Goal: Task Accomplishment & Management: Manage account settings

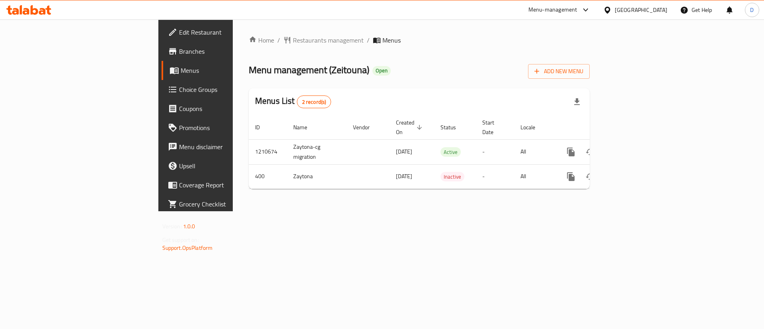
click at [482, 62] on div "Menu management ( Zeitouna ) Open Add New Menu" at bounding box center [419, 70] width 341 height 18
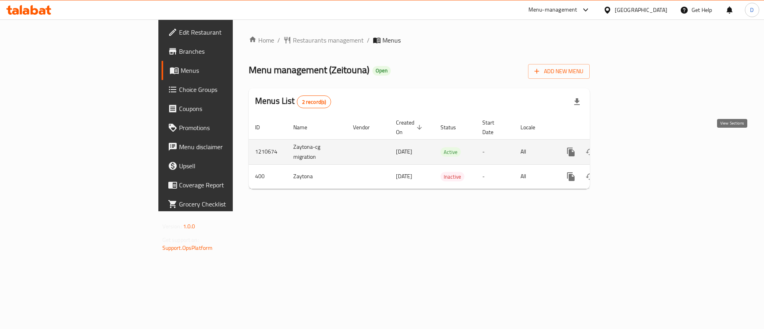
click at [632, 148] on icon "enhanced table" at bounding box center [628, 151] width 7 height 7
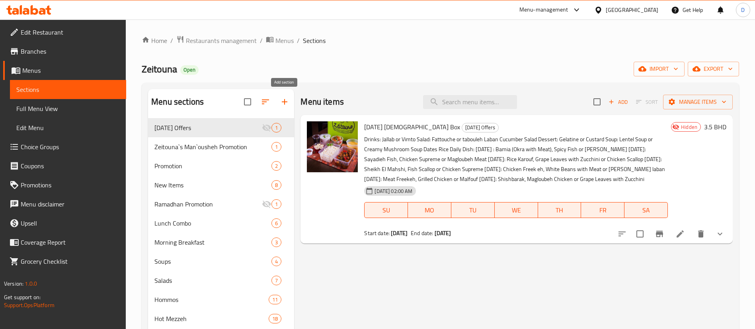
click at [285, 103] on icon "button" at bounding box center [285, 102] width 10 height 10
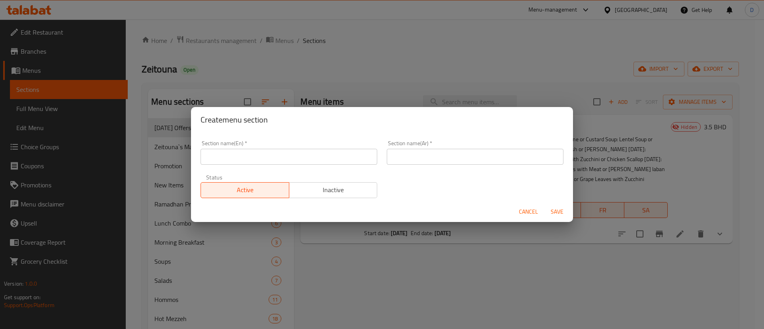
drag, startPoint x: 291, startPoint y: 157, endPoint x: 298, endPoint y: 156, distance: 6.9
click at [291, 157] on input "text" at bounding box center [289, 157] width 177 height 16
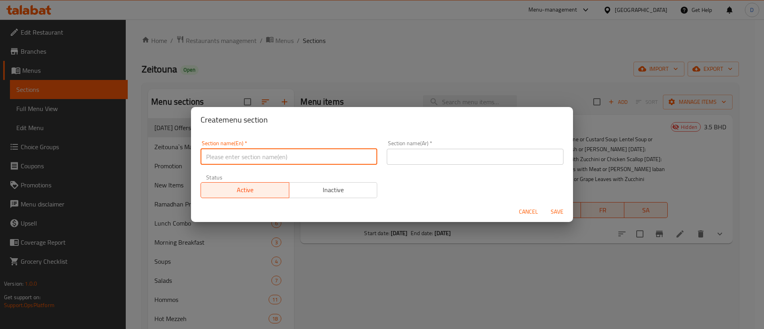
click at [426, 150] on div "Section name(Ar)   * Section name(Ar) *" at bounding box center [475, 153] width 177 height 24
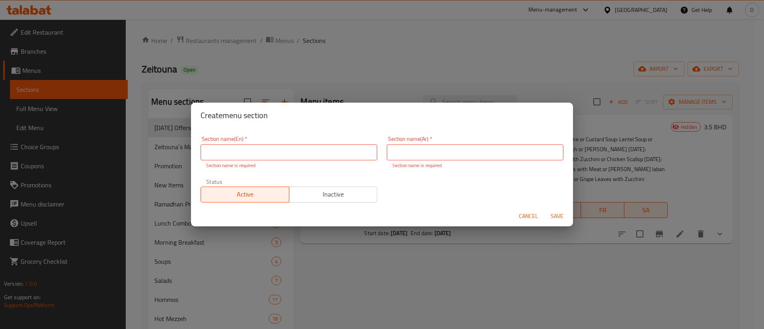
drag, startPoint x: 340, startPoint y: 197, endPoint x: 417, endPoint y: 200, distance: 77.7
click at [395, 201] on div "Section name(En)   * Section name(En) * Section name is required Section name(A…" at bounding box center [382, 169] width 373 height 76
click at [524, 213] on span "Cancel" at bounding box center [528, 216] width 19 height 10
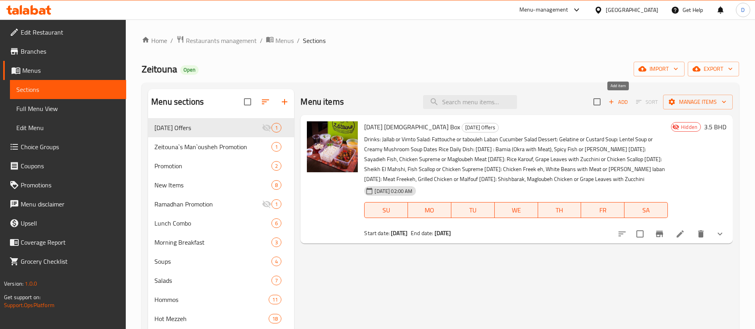
click at [612, 104] on icon "button" at bounding box center [611, 102] width 4 height 4
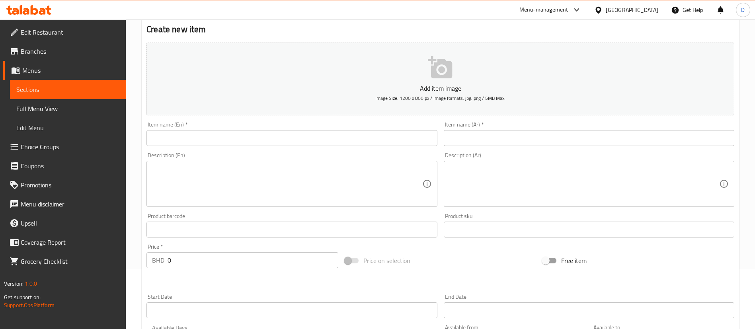
scroll to position [119, 0]
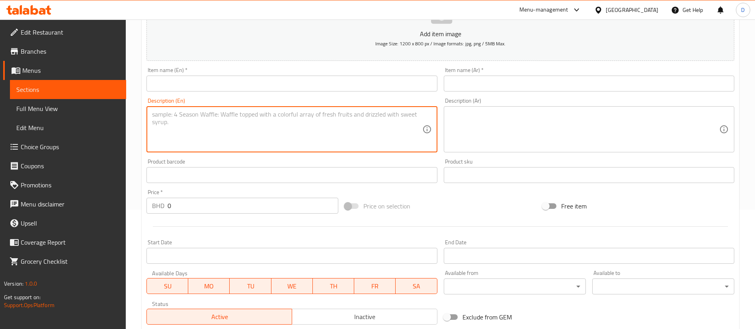
click at [385, 126] on textarea at bounding box center [287, 130] width 270 height 38
click at [511, 125] on textarea at bounding box center [584, 130] width 270 height 38
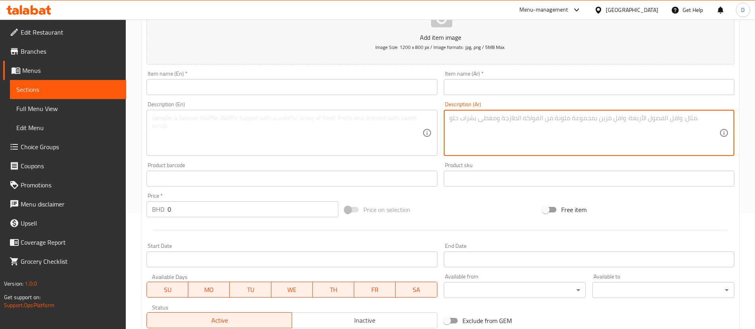
scroll to position [111, 0]
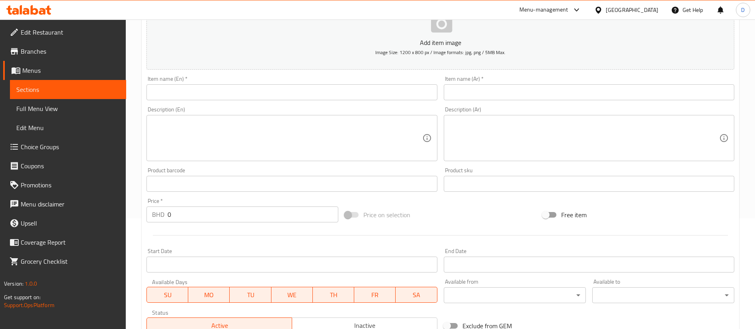
click at [631, 171] on div "Product sku Product sku" at bounding box center [589, 180] width 291 height 24
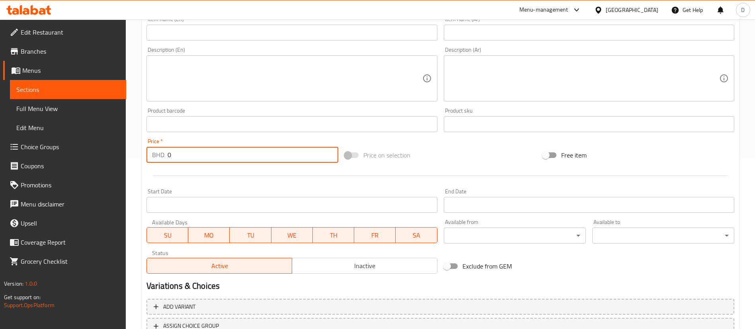
drag, startPoint x: 195, startPoint y: 154, endPoint x: 152, endPoint y: 150, distance: 43.1
click at [152, 150] on div "BHD 0 Price *" at bounding box center [242, 155] width 192 height 16
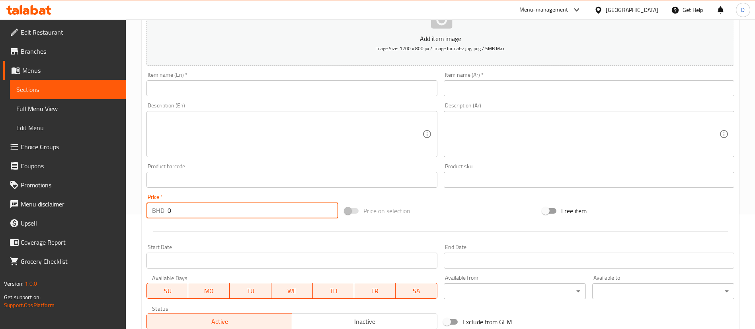
scroll to position [0, 0]
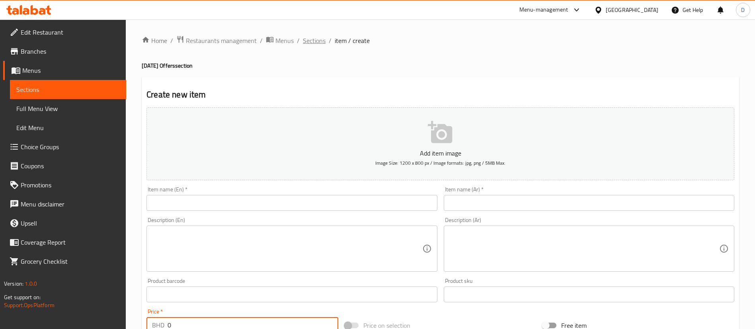
click at [314, 39] on span "Sections" at bounding box center [314, 41] width 23 height 10
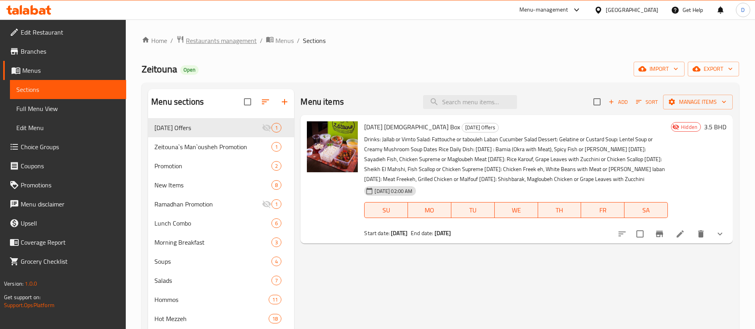
click at [233, 41] on span "Restaurants management" at bounding box center [221, 41] width 71 height 10
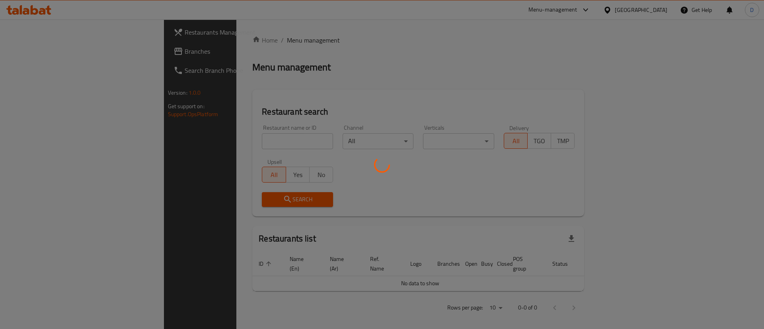
click at [227, 140] on div at bounding box center [382, 164] width 764 height 329
click at [228, 142] on div at bounding box center [382, 164] width 764 height 329
click at [233, 146] on div at bounding box center [382, 164] width 764 height 329
click at [230, 140] on div at bounding box center [382, 164] width 764 height 329
click at [216, 142] on div at bounding box center [382, 164] width 764 height 329
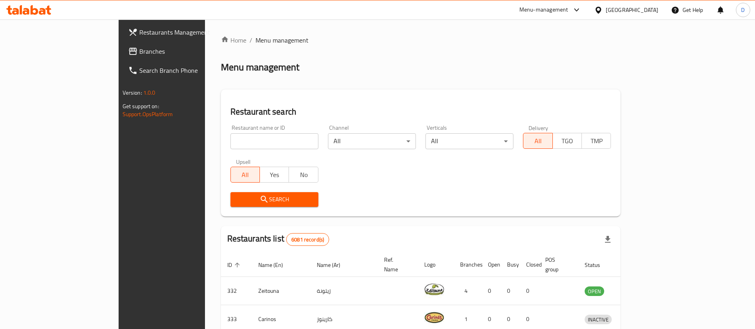
click at [230, 142] on input "search" at bounding box center [274, 141] width 88 height 16
type input "wing man"
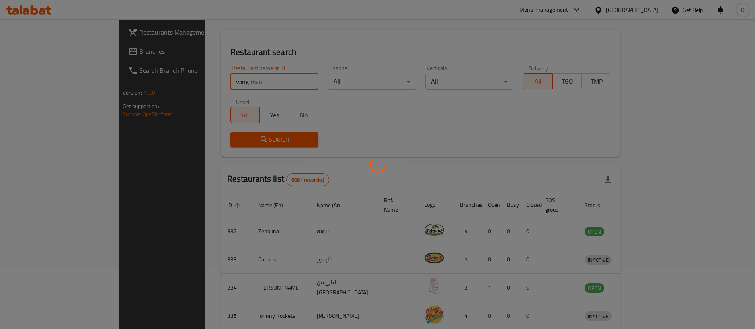
scroll to position [39, 0]
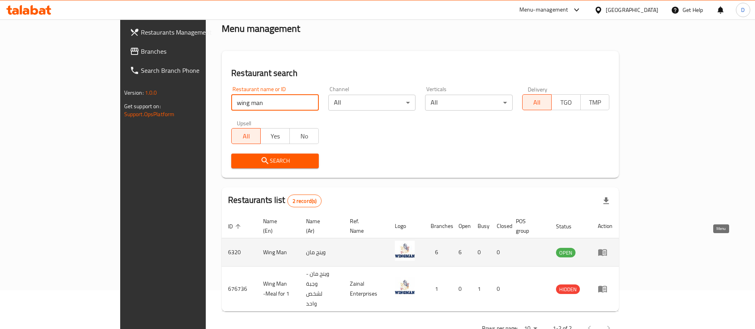
click at [607, 248] on icon "enhanced table" at bounding box center [603, 253] width 10 height 10
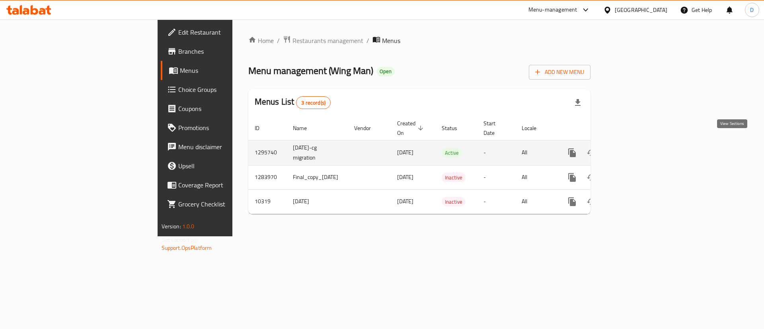
click at [634, 148] on icon "enhanced table" at bounding box center [630, 153] width 10 height 10
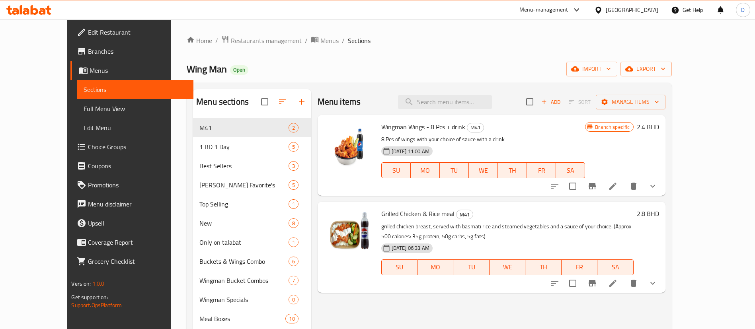
click at [320, 37] on span "Menus" at bounding box center [329, 41] width 18 height 10
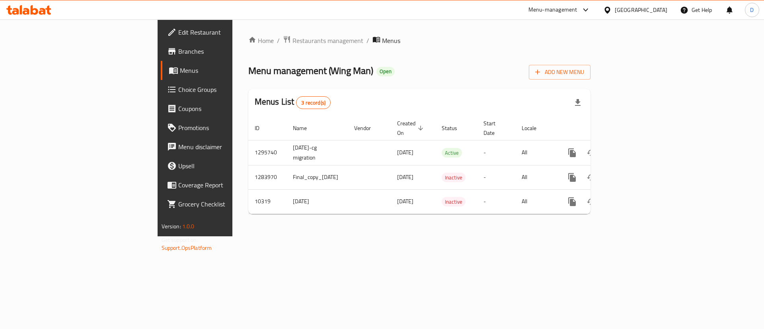
click at [180, 66] on span "Menus" at bounding box center [229, 71] width 99 height 10
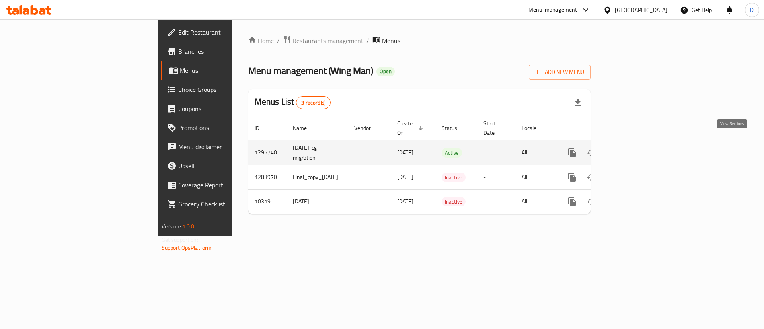
click at [633, 149] on icon "enhanced table" at bounding box center [629, 152] width 7 height 7
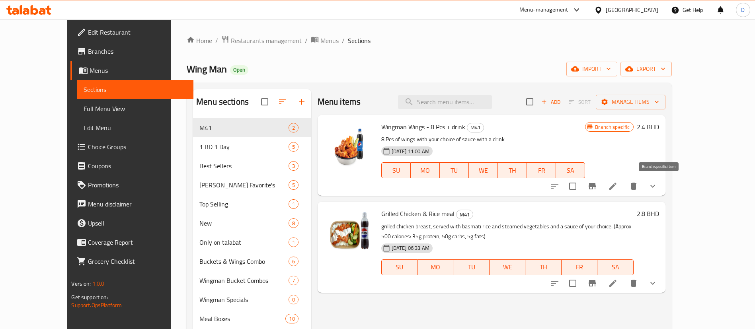
click at [597, 189] on icon "Branch-specific-item" at bounding box center [592, 187] width 10 height 10
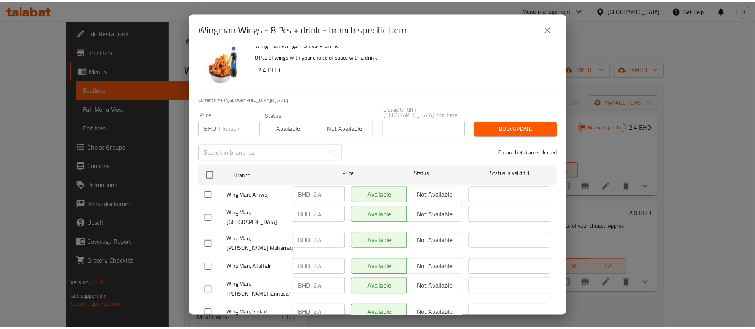
scroll to position [26, 0]
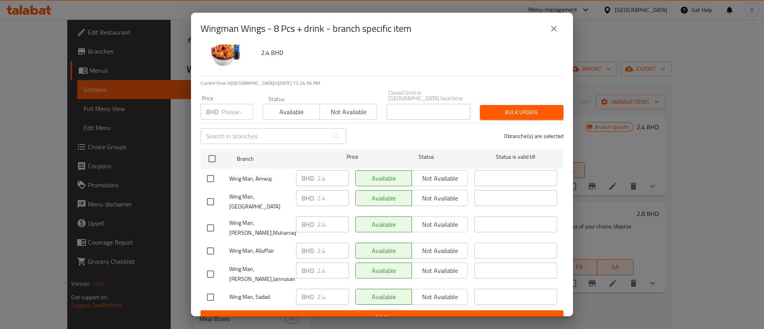
click at [551, 27] on icon "close" at bounding box center [554, 29] width 10 height 10
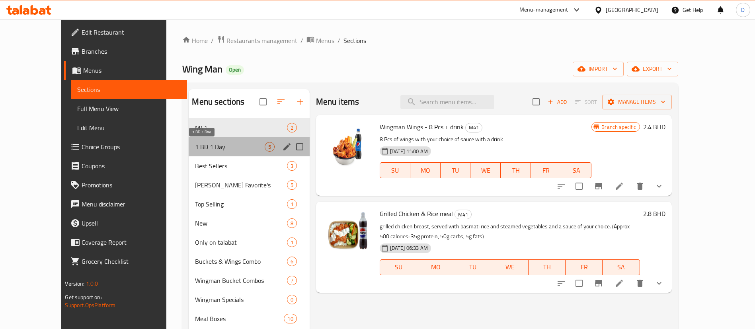
drag, startPoint x: 207, startPoint y: 142, endPoint x: 201, endPoint y: 152, distance: 12.2
click at [207, 142] on span "1 BD 1 Day" at bounding box center [229, 147] width 69 height 10
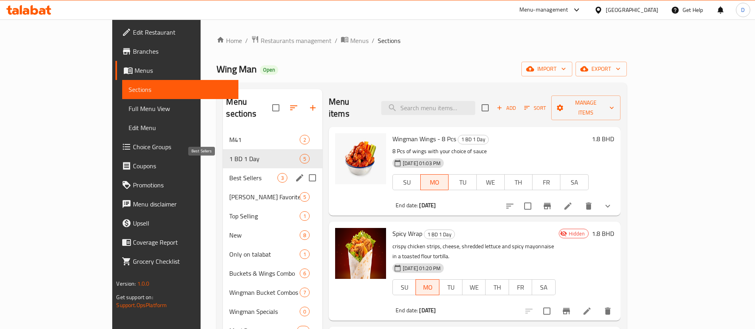
click at [229, 173] on span "Best Sellers" at bounding box center [253, 178] width 48 height 10
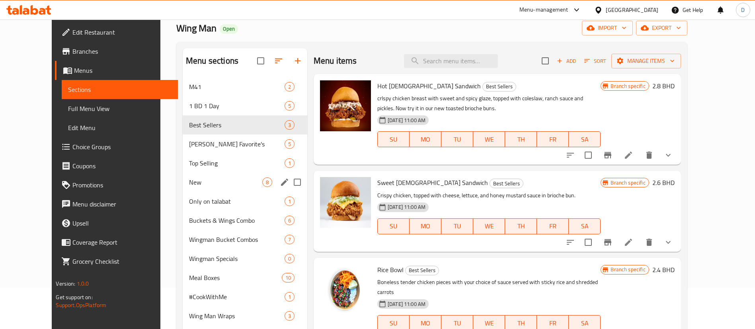
scroll to position [60, 0]
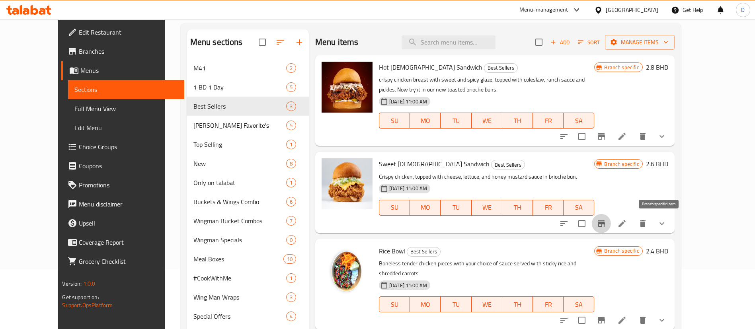
click at [611, 224] on button "Branch-specific-item" at bounding box center [601, 223] width 19 height 19
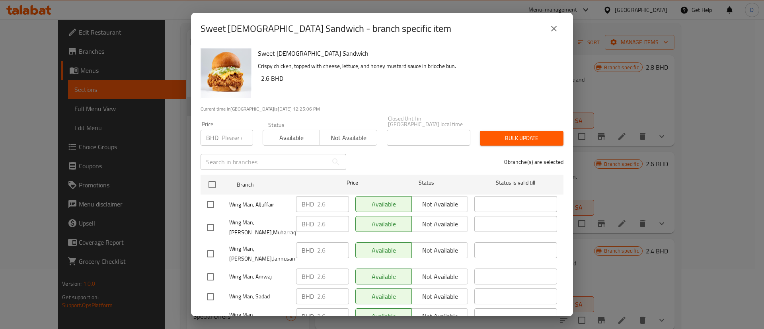
click at [552, 28] on icon "close" at bounding box center [554, 29] width 10 height 10
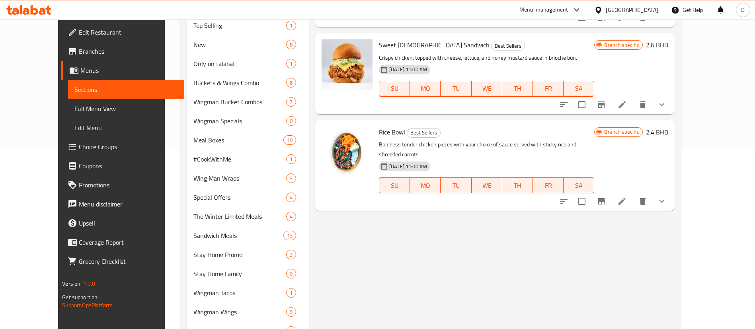
scroll to position [179, 0]
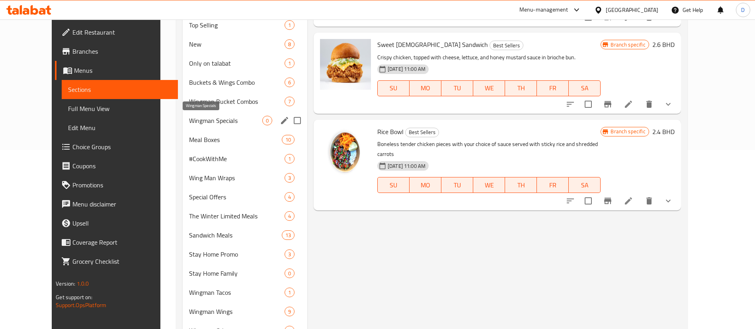
click at [203, 116] on span "Wingman Specials" at bounding box center [225, 121] width 73 height 10
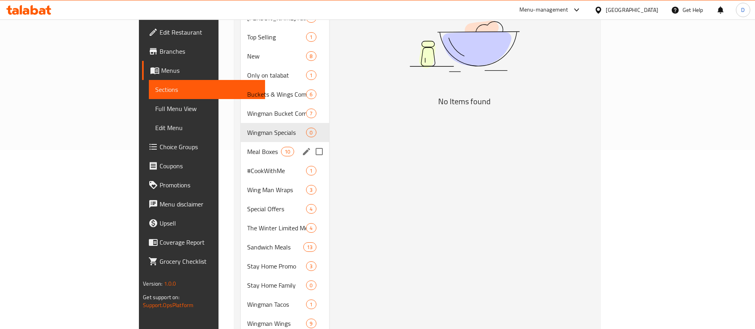
click at [241, 145] on div "Meal Boxes 10" at bounding box center [285, 151] width 88 height 19
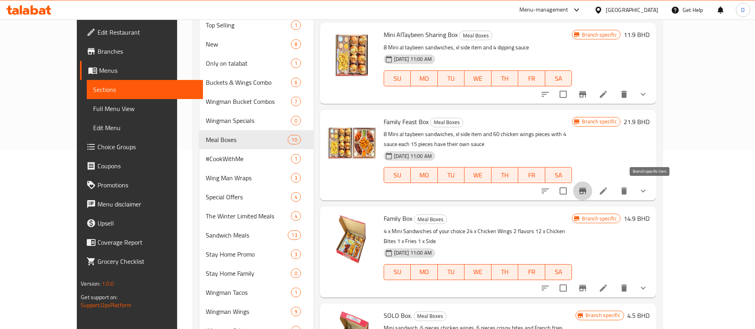
click at [586, 188] on icon "Branch-specific-item" at bounding box center [582, 191] width 7 height 6
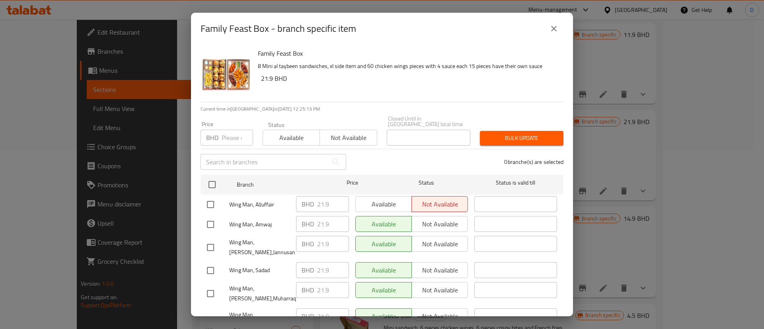
click at [554, 26] on icon "close" at bounding box center [554, 29] width 10 height 10
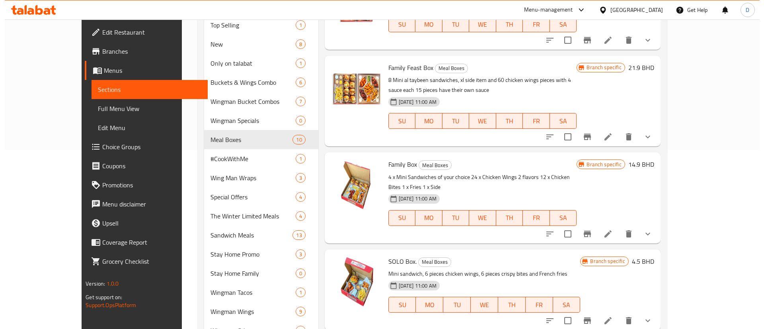
scroll to position [119, 0]
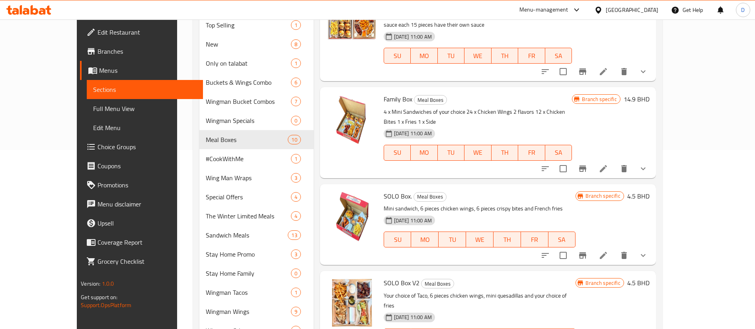
click at [586, 166] on icon "Branch-specific-item" at bounding box center [582, 169] width 7 height 6
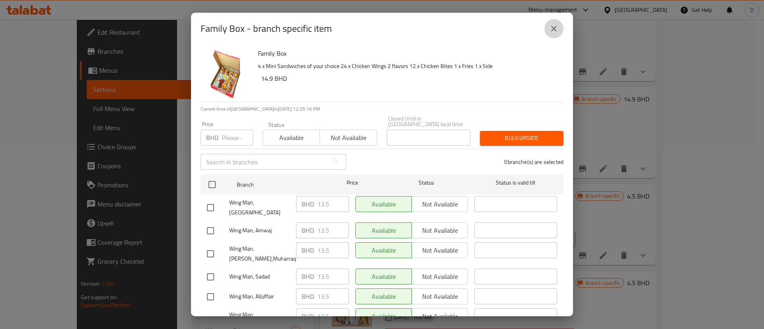
click at [557, 26] on icon "close" at bounding box center [554, 29] width 10 height 10
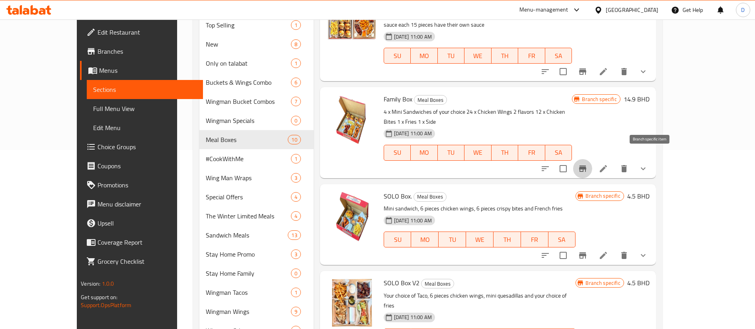
click at [587, 164] on icon "Branch-specific-item" at bounding box center [583, 169] width 10 height 10
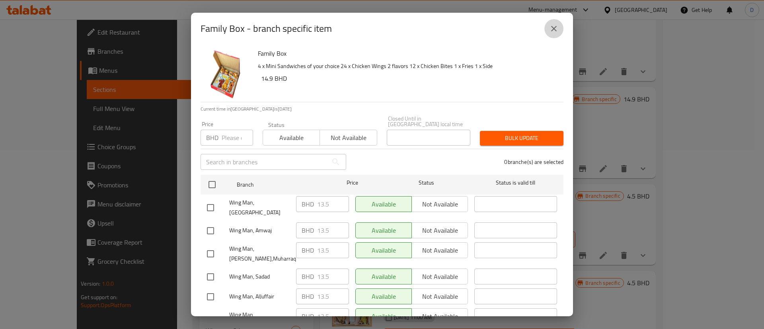
click at [556, 25] on icon "close" at bounding box center [554, 29] width 10 height 10
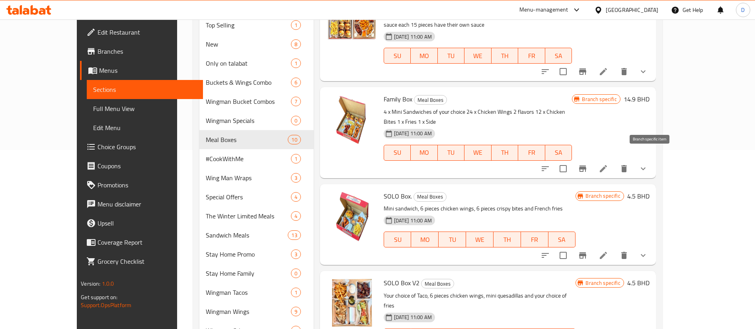
click at [587, 164] on icon "Branch-specific-item" at bounding box center [583, 169] width 10 height 10
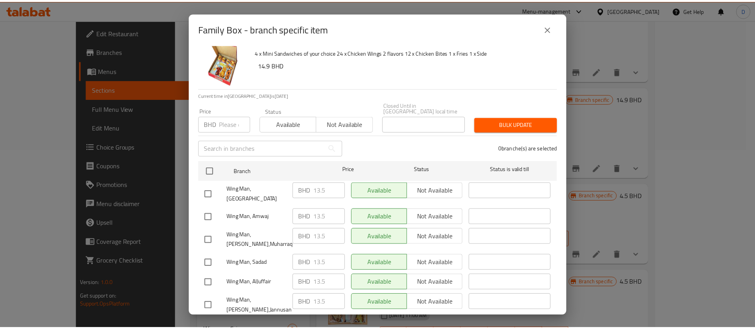
scroll to position [26, 0]
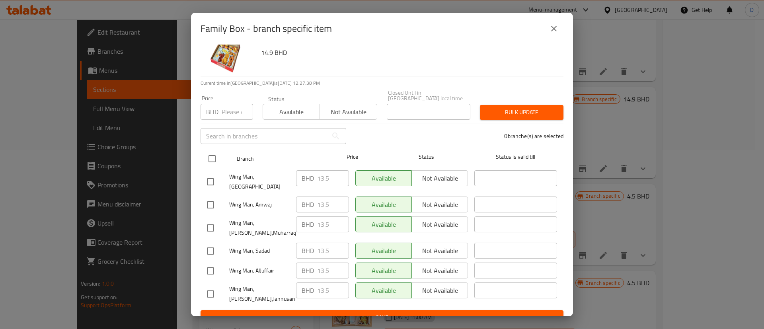
click at [216, 150] on input "checkbox" at bounding box center [212, 158] width 17 height 17
checkbox input "true"
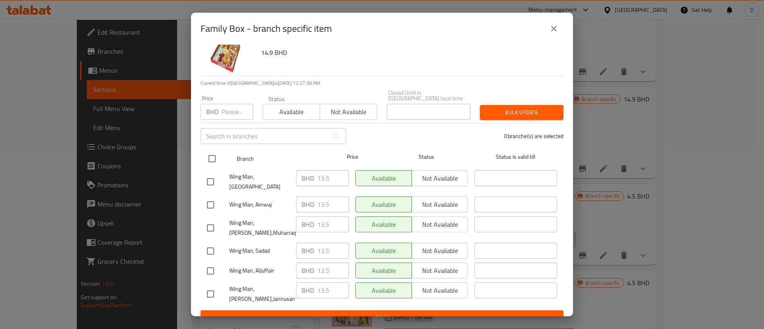
checkbox input "true"
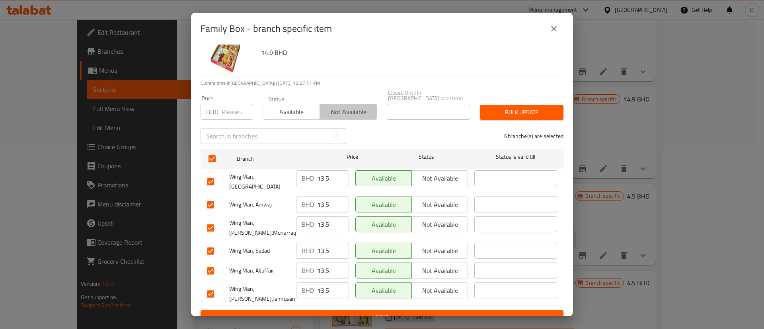
click at [350, 107] on span "Not available" at bounding box center [348, 112] width 51 height 12
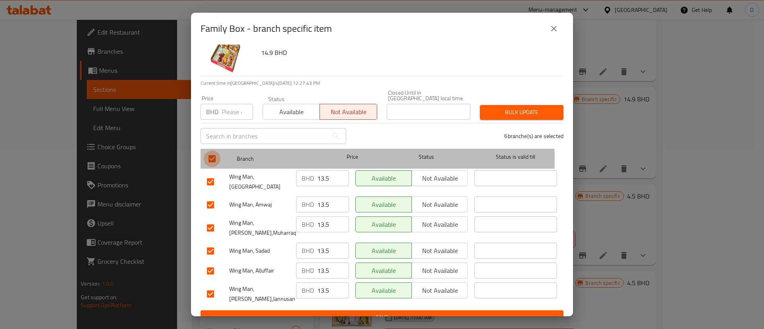
click at [211, 154] on input "checkbox" at bounding box center [212, 158] width 17 height 17
checkbox input "false"
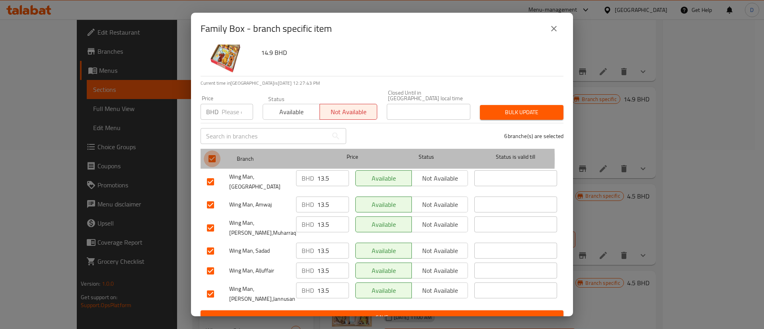
checkbox input "false"
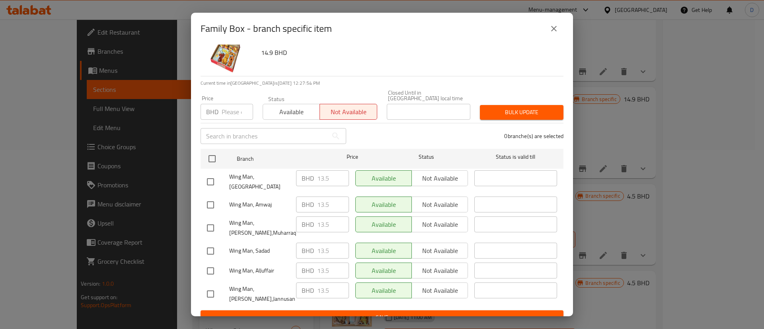
click at [211, 244] on input "checkbox" at bounding box center [210, 251] width 17 height 17
checkbox input "true"
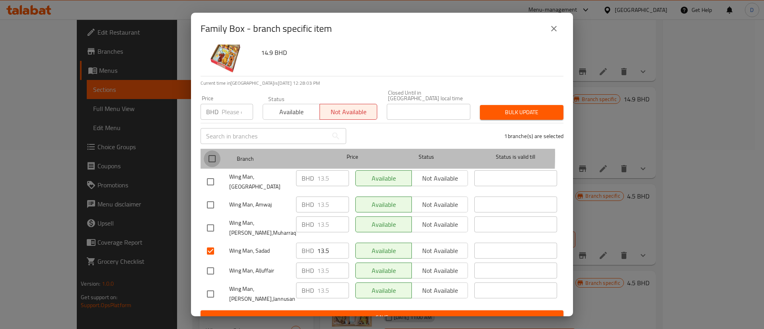
click at [210, 150] on input "checkbox" at bounding box center [212, 158] width 17 height 17
checkbox input "true"
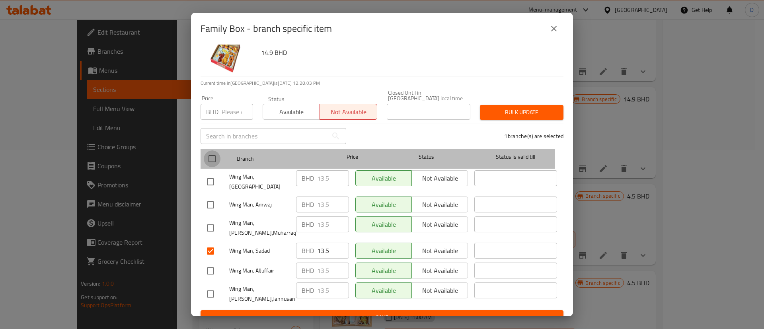
checkbox input "true"
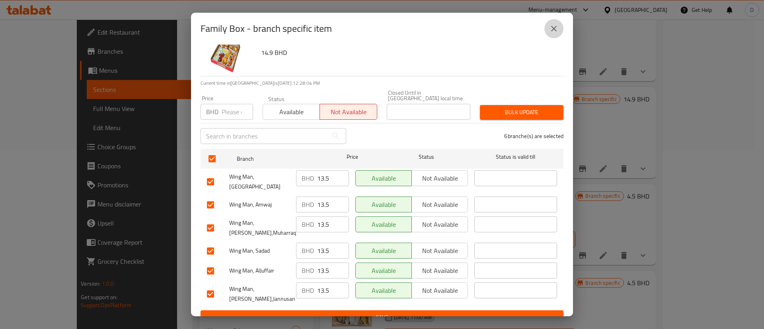
click at [555, 27] on icon "close" at bounding box center [554, 29] width 6 height 6
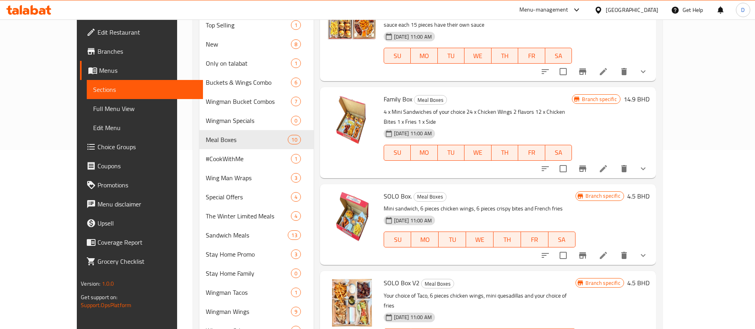
click at [650, 100] on h6 "14.9 BHD" at bounding box center [637, 99] width 26 height 11
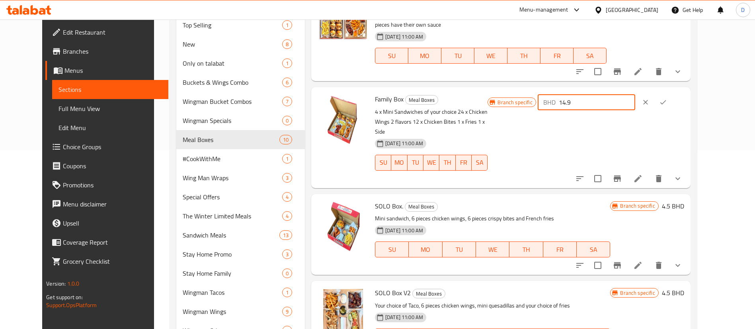
drag, startPoint x: 624, startPoint y: 102, endPoint x: 613, endPoint y: 119, distance: 20.5
click at [589, 102] on div "BHD 14.9 ​" at bounding box center [587, 102] width 98 height 16
click at [684, 128] on div "Branch specific BHD 14.9 ​" at bounding box center [586, 138] width 196 height 88
click at [654, 109] on button "clear" at bounding box center [646, 103] width 18 height 18
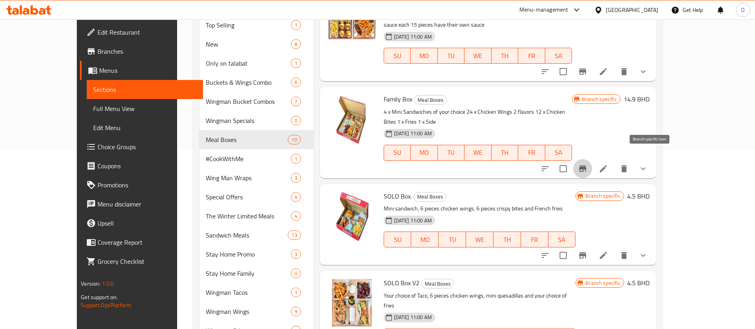
click at [587, 164] on icon "Branch-specific-item" at bounding box center [583, 169] width 10 height 10
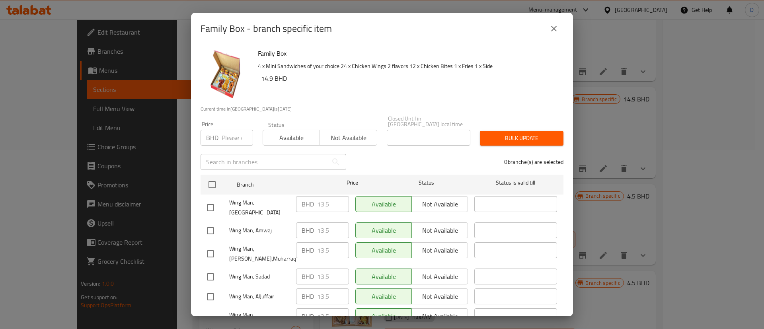
click at [224, 135] on input "number" at bounding box center [237, 138] width 31 height 16
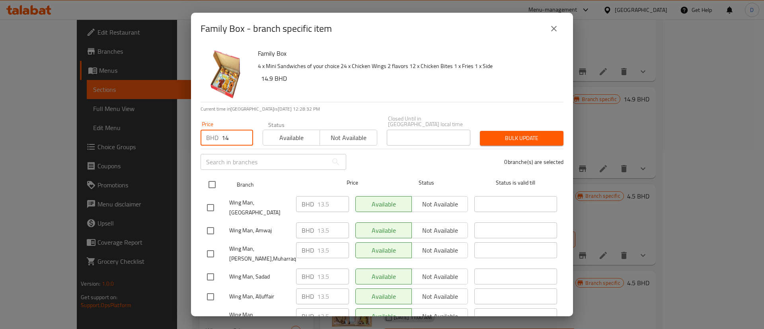
type input "14"
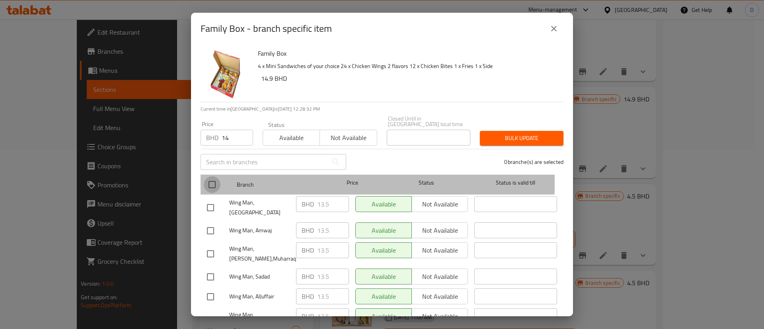
click at [209, 178] on input "checkbox" at bounding box center [212, 184] width 17 height 17
checkbox input "true"
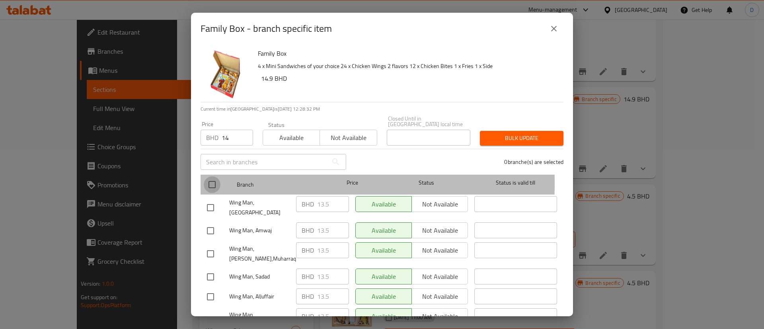
checkbox input "true"
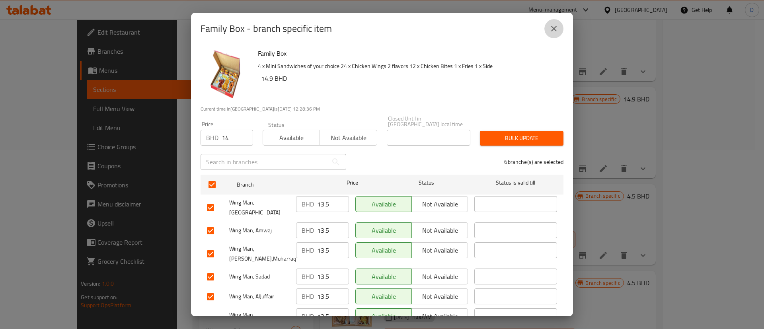
click at [554, 31] on icon "close" at bounding box center [554, 29] width 10 height 10
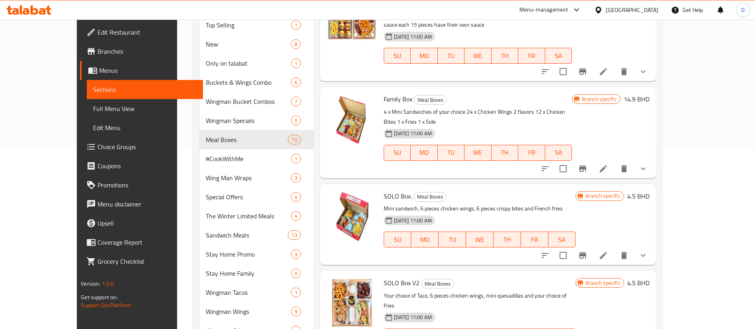
click at [571, 113] on p "4 x Mini Sandwiches of your choice 24 x Chicken Wings 2 flavors 12 x Chicken Bi…" at bounding box center [478, 117] width 189 height 20
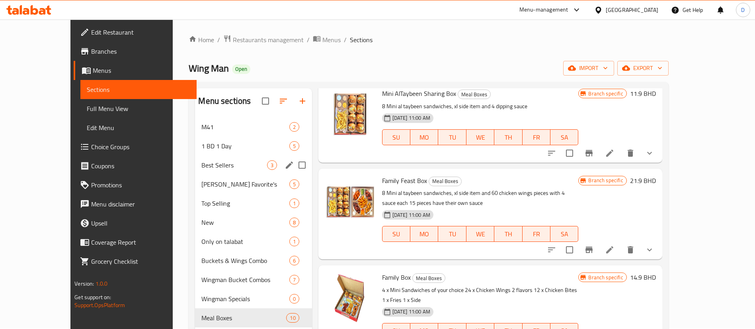
scroll to position [0, 0]
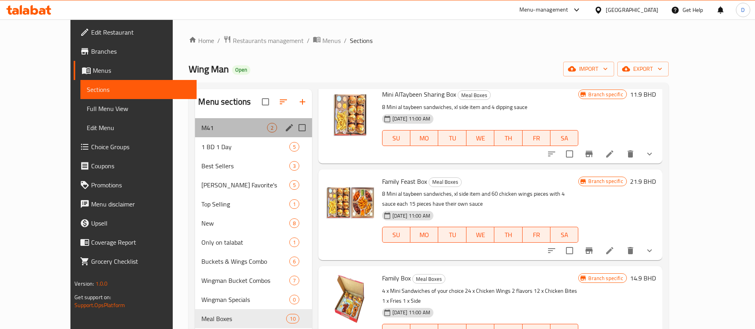
click at [201, 132] on span "M41" at bounding box center [233, 128] width 65 height 10
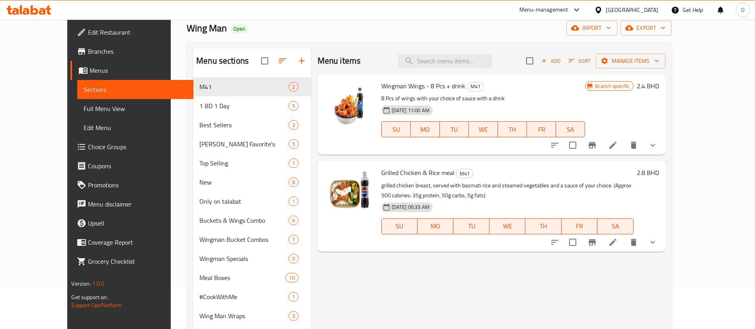
scroll to position [60, 0]
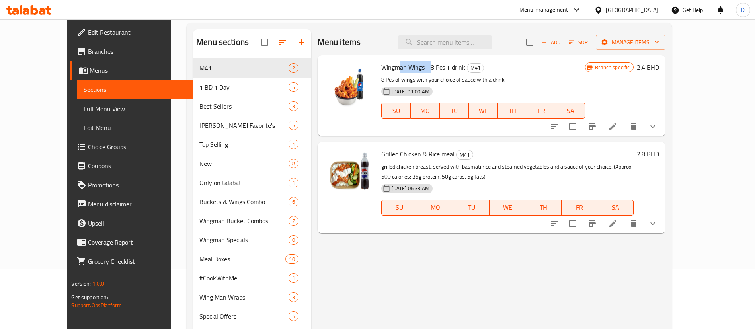
drag, startPoint x: 383, startPoint y: 66, endPoint x: 413, endPoint y: 61, distance: 30.8
click at [413, 61] on span "Wingman Wings - 8 Pcs + drink" at bounding box center [423, 67] width 84 height 12
click at [536, 57] on div "Wingman Wings - 8 Pcs + drink M41 8 Pcs of wings with your choice of sauce with…" at bounding box center [492, 95] width 348 height 81
click at [562, 40] on span "Add" at bounding box center [550, 42] width 21 height 9
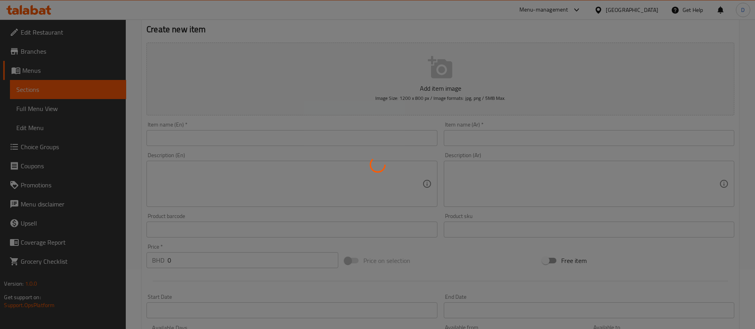
scroll to position [119, 0]
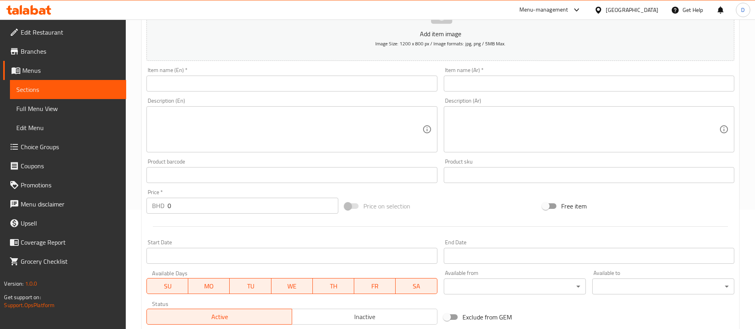
click at [208, 82] on input "text" at bounding box center [291, 84] width 291 height 16
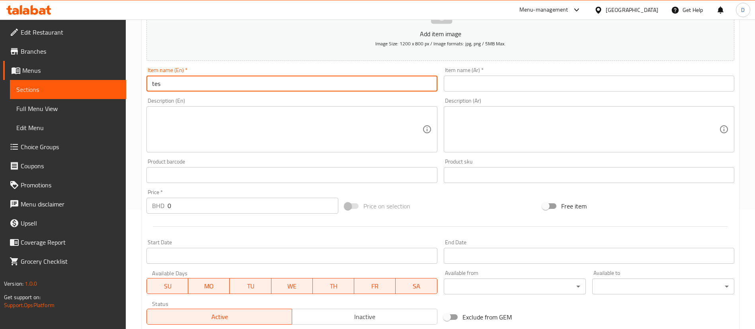
type input "Test"
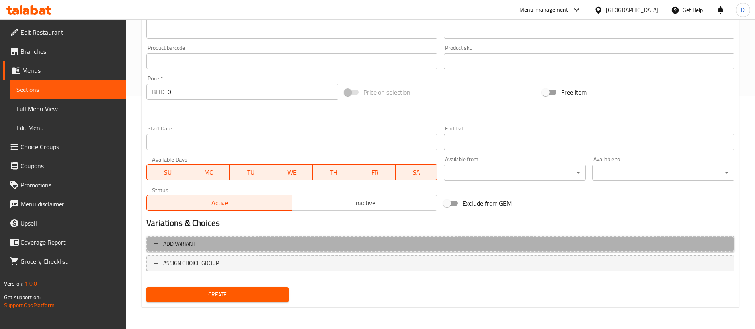
click at [248, 238] on button "Add variant" at bounding box center [440, 244] width 588 height 16
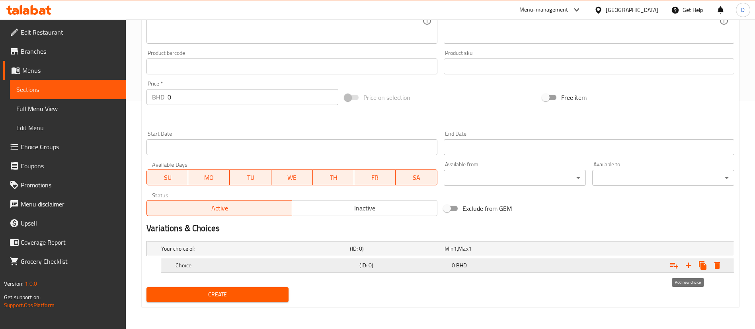
click at [687, 268] on icon "Expand" at bounding box center [689, 266] width 10 height 10
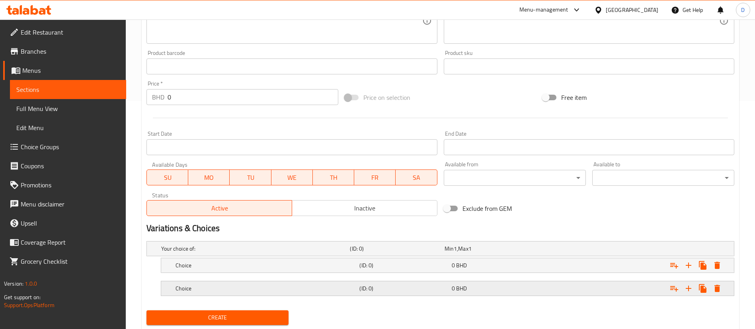
click at [523, 286] on div "0 BHD" at bounding box center [496, 289] width 89 height 8
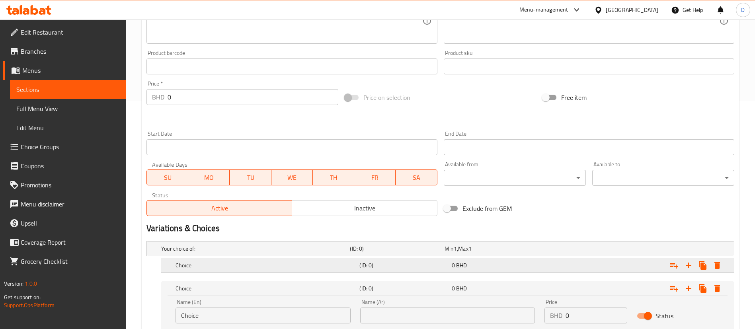
click at [512, 264] on div "0 BHD" at bounding box center [496, 266] width 89 height 8
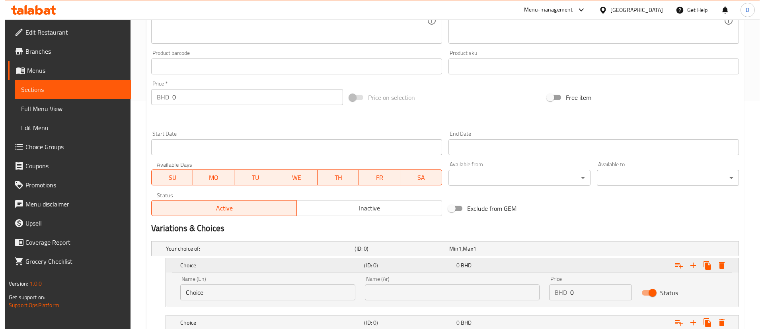
scroll to position [320, 0]
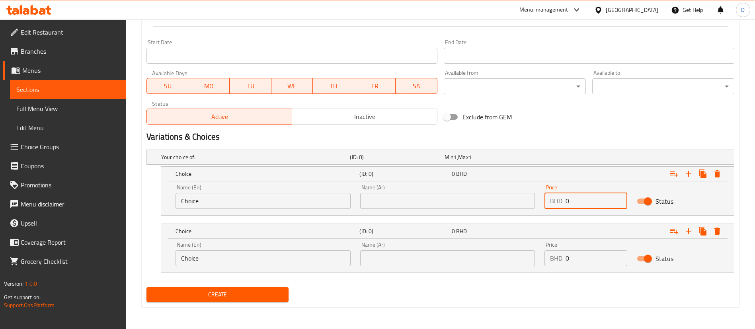
drag, startPoint x: 572, startPoint y: 206, endPoint x: 550, endPoint y: 207, distance: 21.5
click at [550, 207] on div "BHD 0 Price" at bounding box center [586, 201] width 83 height 16
type input "1"
drag, startPoint x: 575, startPoint y: 257, endPoint x: 549, endPoint y: 262, distance: 26.3
click at [549, 262] on div "BHD 0 Price" at bounding box center [586, 258] width 83 height 16
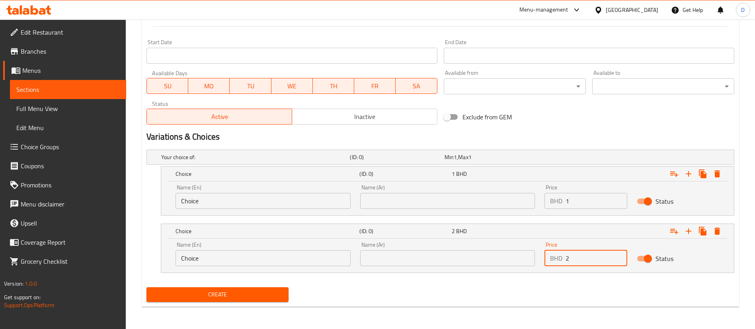
type input "2"
click at [557, 289] on div "Create" at bounding box center [440, 294] width 594 height 21
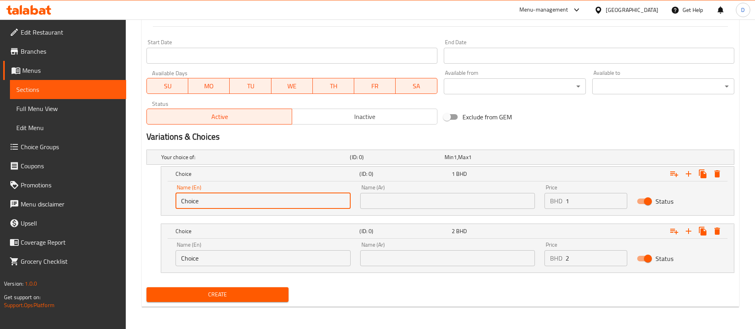
click at [262, 202] on input "Choice" at bounding box center [263, 201] width 175 height 16
type input "beef"
click at [263, 244] on div "Name (En) Choice Name (En)" at bounding box center [263, 254] width 175 height 24
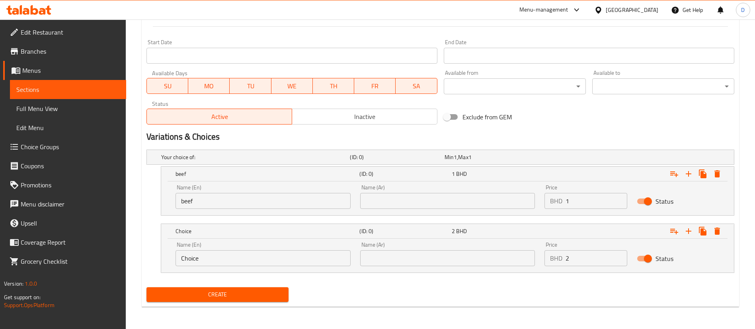
click at [266, 258] on input "Choice" at bounding box center [263, 258] width 175 height 16
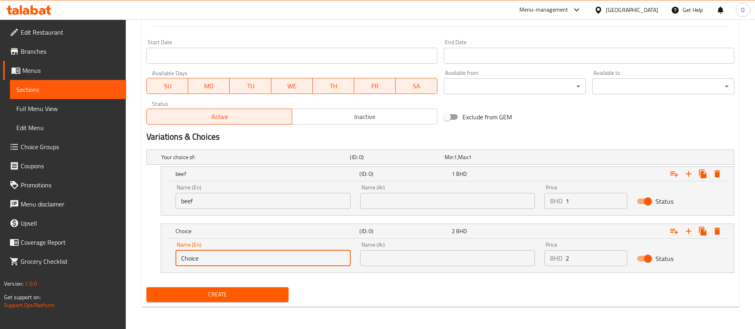
click at [266, 258] on input "Choice" at bounding box center [263, 258] width 175 height 16
type input "chicken"
click at [397, 305] on div "Create new item Add item image Image Size: 1200 x 800 px / Image formats: jpg, …" at bounding box center [440, 32] width 597 height 549
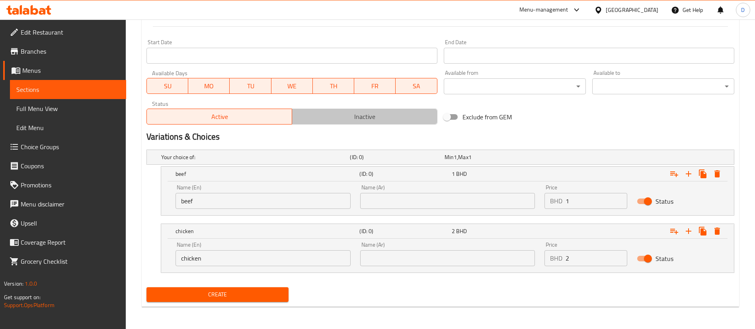
click at [370, 117] on span "Inactive" at bounding box center [364, 117] width 139 height 12
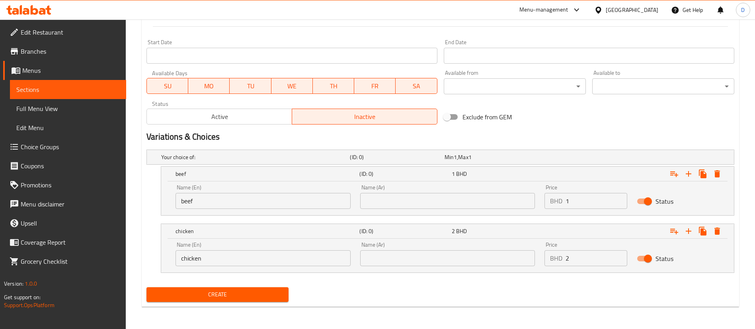
click at [412, 293] on div "Create" at bounding box center [440, 294] width 594 height 21
click at [674, 173] on icon "Expand" at bounding box center [674, 174] width 10 height 10
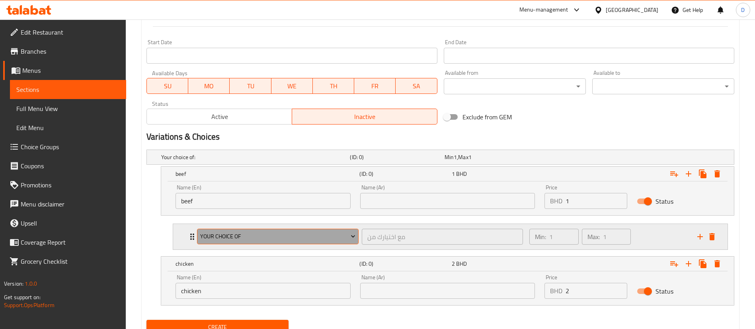
click at [355, 236] on icon "Expand" at bounding box center [353, 236] width 8 height 8
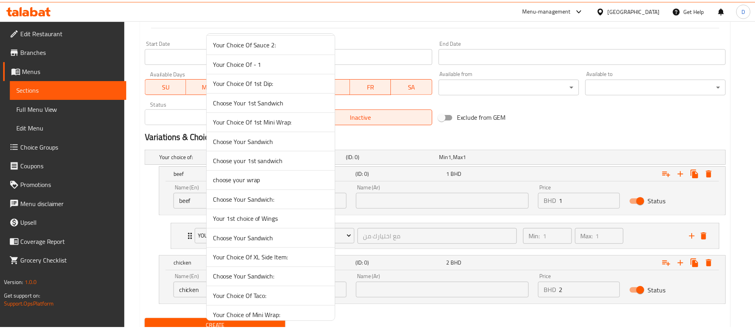
scroll to position [0, 0]
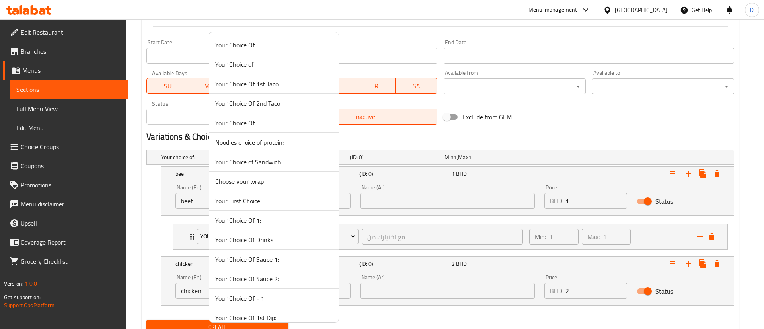
click at [263, 143] on span "Noodles choice of protein:" at bounding box center [273, 143] width 117 height 10
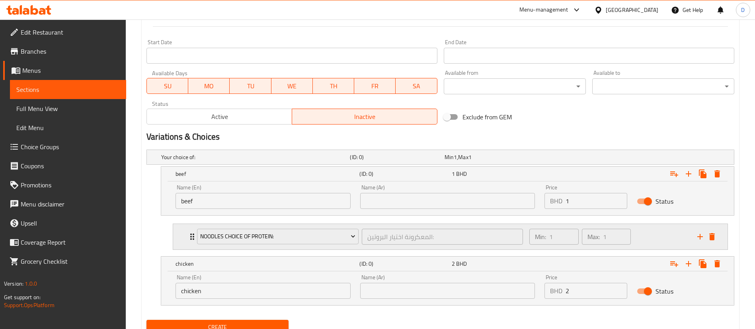
click at [187, 235] on div "Noodles choice of protein: المعكرونة اختيار البروتين: ​ Min: 1 ​ Max: 1 ​" at bounding box center [450, 236] width 554 height 25
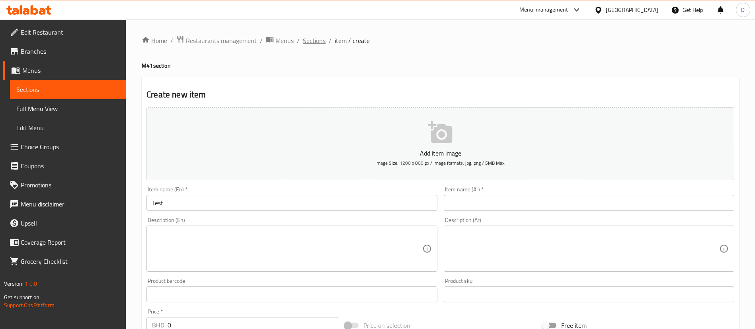
click at [313, 45] on span "Sections" at bounding box center [314, 41] width 23 height 10
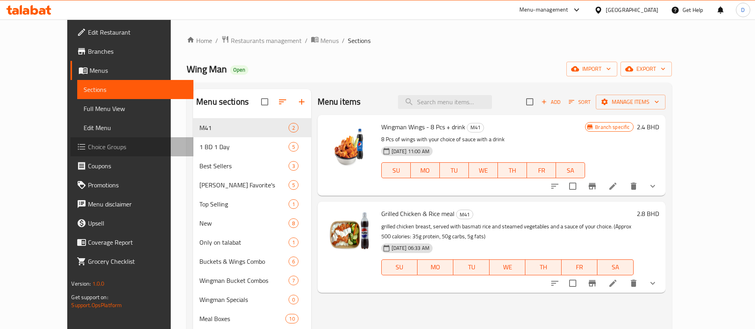
click at [88, 150] on span "Choice Groups" at bounding box center [137, 147] width 99 height 10
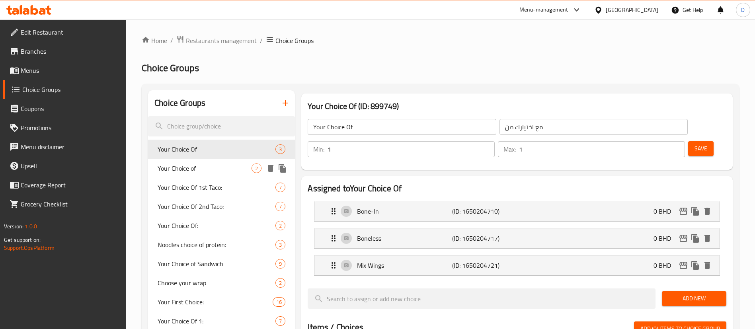
click at [204, 177] on div "Your Choice of 2" at bounding box center [221, 168] width 147 height 19
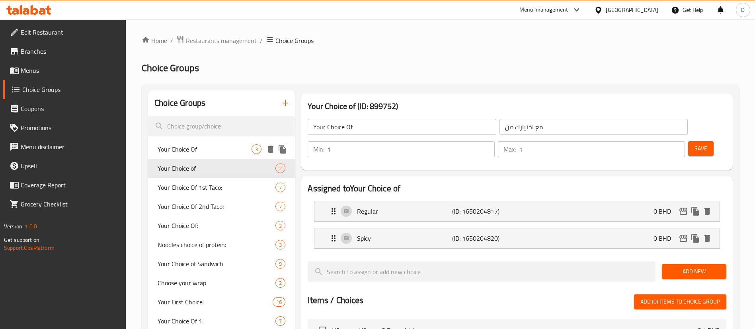
click at [203, 149] on span "Your Choice Of" at bounding box center [205, 149] width 94 height 10
type input "Your Choice Of"
type input "مع اختيارك من"
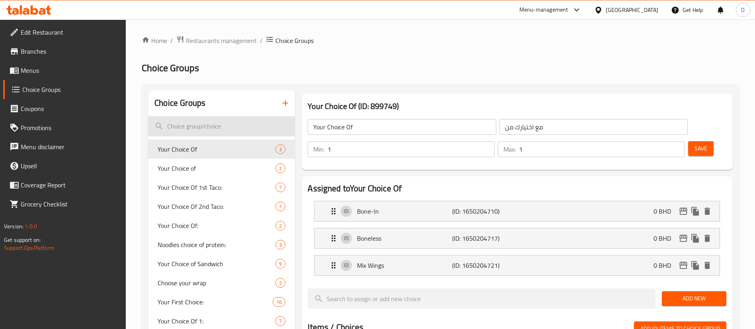
click at [258, 127] on input "search" at bounding box center [221, 126] width 147 height 20
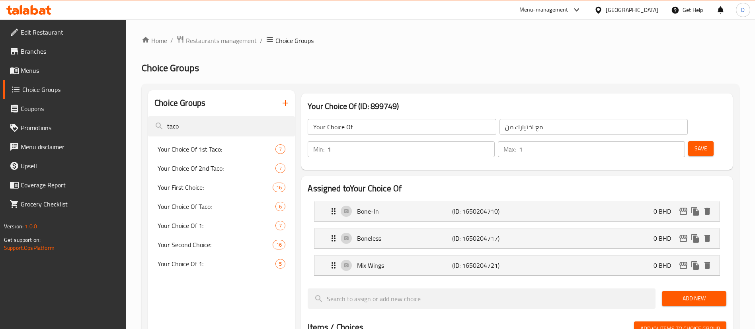
type input "taco"
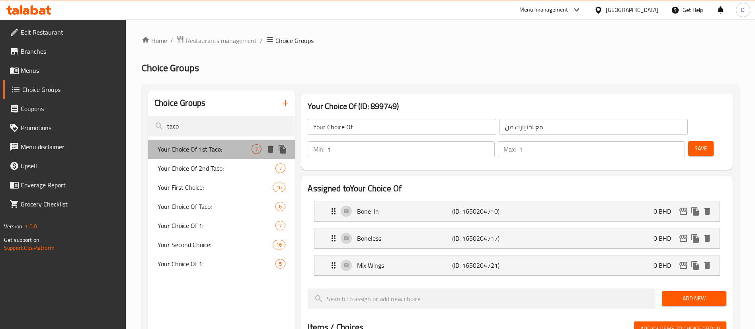
click at [232, 146] on span "Your Choice Of 1st Taco:" at bounding box center [205, 149] width 94 height 10
type input "Your Choice Of 1st Taco:"
type input "اختيارك من التاكو الأول:"
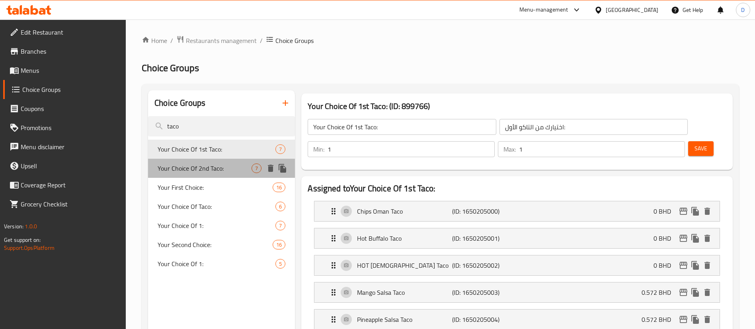
click at [215, 173] on span "Your Choice Of 2nd Taco:" at bounding box center [205, 169] width 94 height 10
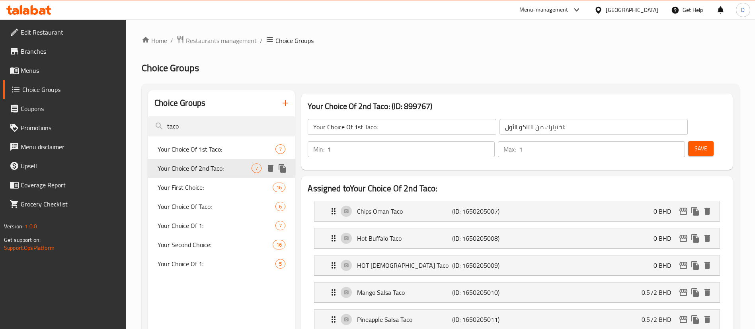
type input "Your Choice Of 2nd Taco:"
type input "اختيارك من [PERSON_NAME]:"
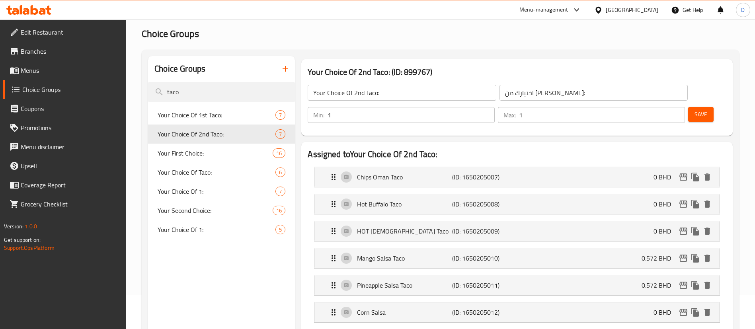
scroll to position [60, 0]
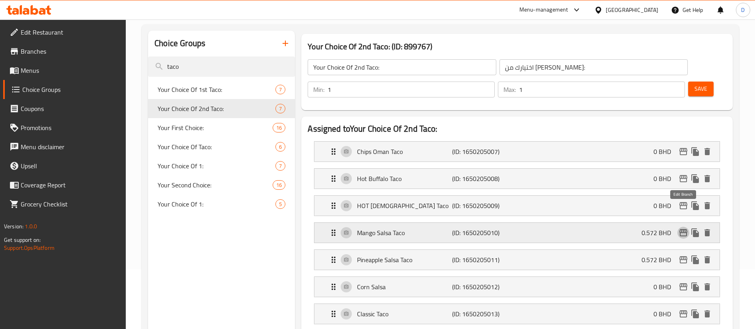
click at [683, 228] on icon "edit" at bounding box center [684, 233] width 10 height 10
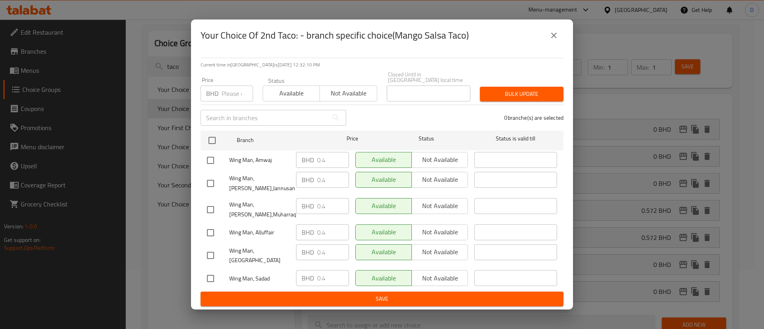
click at [553, 40] on icon "close" at bounding box center [554, 36] width 10 height 10
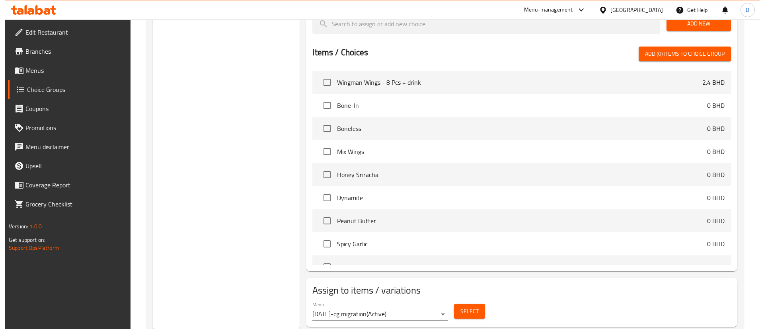
scroll to position [385, 0]
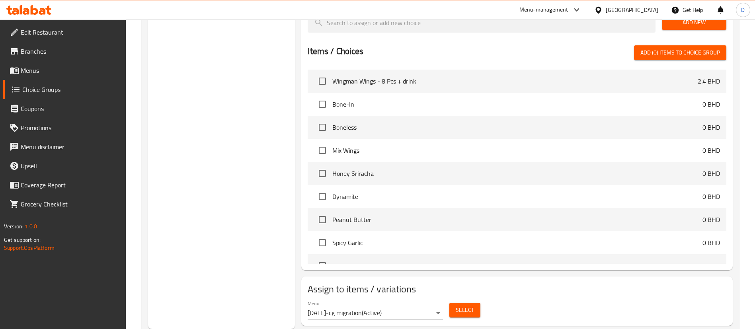
click at [389, 301] on div "Menu [DATE]-cg migration ( Active )" at bounding box center [375, 310] width 135 height 19
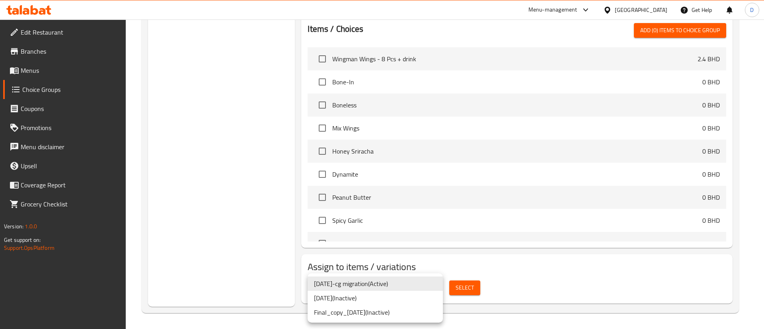
click at [386, 303] on li "[DATE] ( Inactive )" at bounding box center [375, 298] width 135 height 14
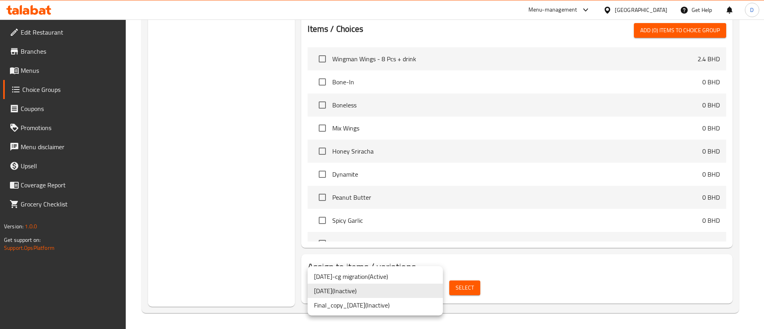
click at [393, 275] on li "[DATE]-cg migration ( Active )" at bounding box center [375, 276] width 135 height 14
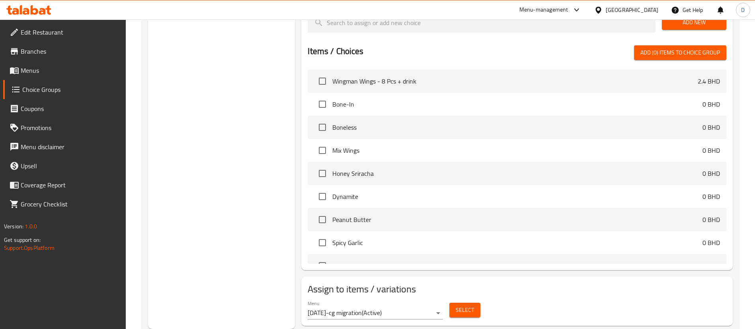
click at [455, 303] on button "Select" at bounding box center [464, 310] width 31 height 15
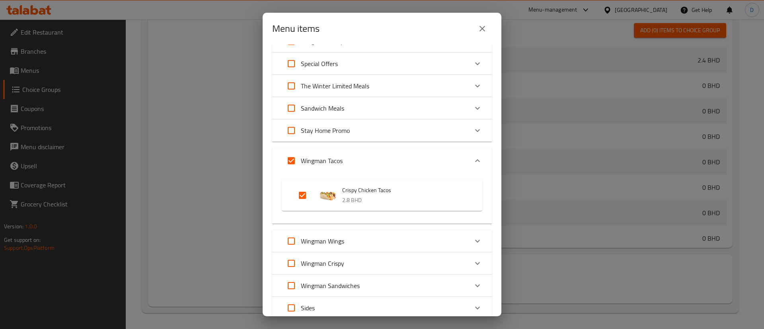
scroll to position [358, 0]
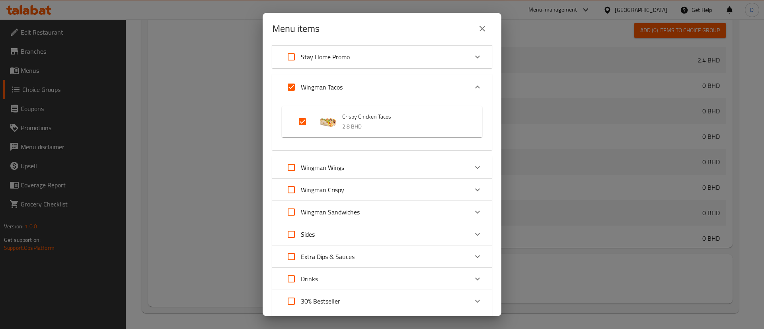
click at [457, 168] on div "Wingman Wings" at bounding box center [375, 167] width 186 height 19
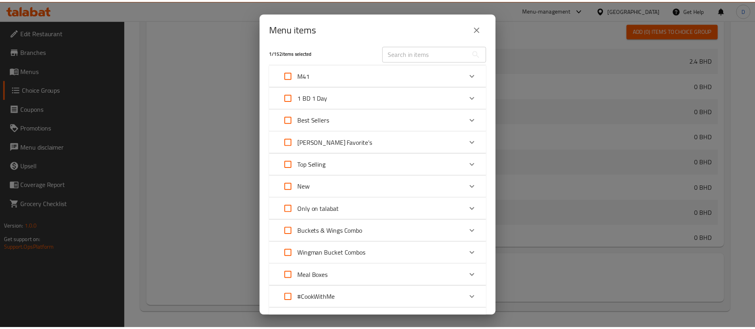
scroll to position [0, 0]
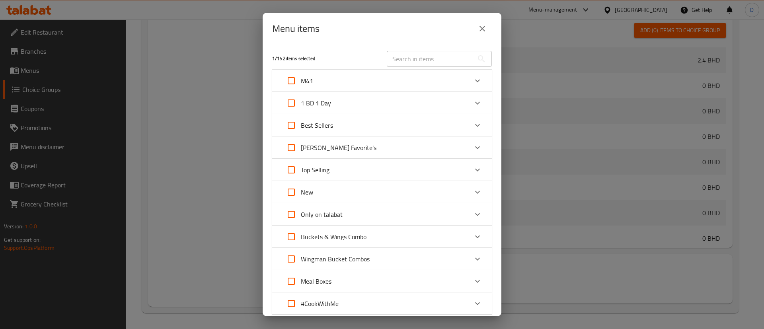
drag, startPoint x: 488, startPoint y: 28, endPoint x: 305, endPoint y: 103, distance: 197.7
click at [487, 28] on button "close" at bounding box center [482, 28] width 19 height 19
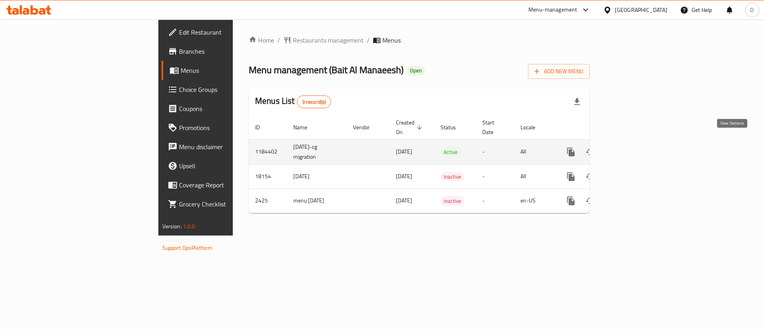
click at [638, 142] on link "enhanced table" at bounding box center [628, 151] width 19 height 19
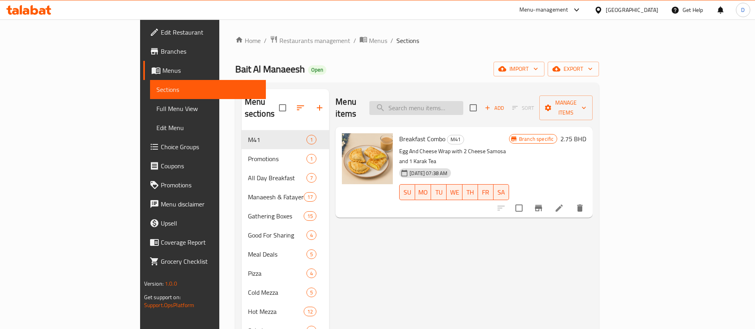
click at [454, 107] on input "search" at bounding box center [416, 108] width 94 height 14
paste input "Atayef Ishta"
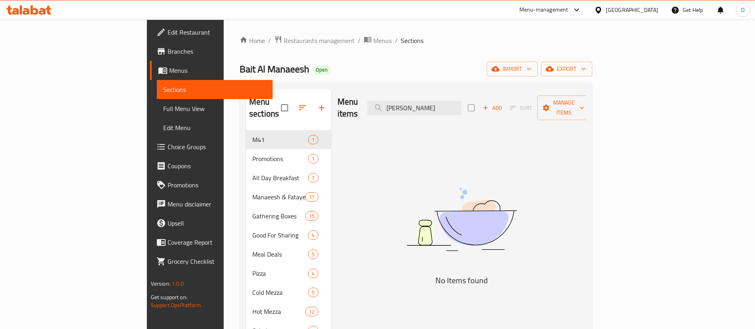
type input "Atayef Ishta"
click at [284, 45] on span "Restaurants management" at bounding box center [319, 41] width 71 height 10
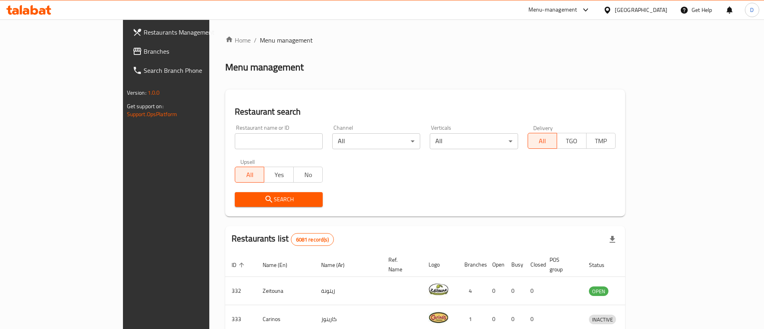
click at [246, 143] on div at bounding box center [382, 164] width 764 height 329
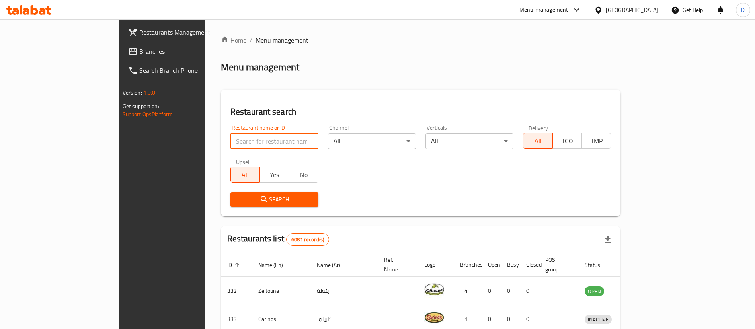
click at [246, 143] on input "search" at bounding box center [274, 141] width 88 height 16
type input "manaeesh"
click button "Search" at bounding box center [274, 199] width 88 height 15
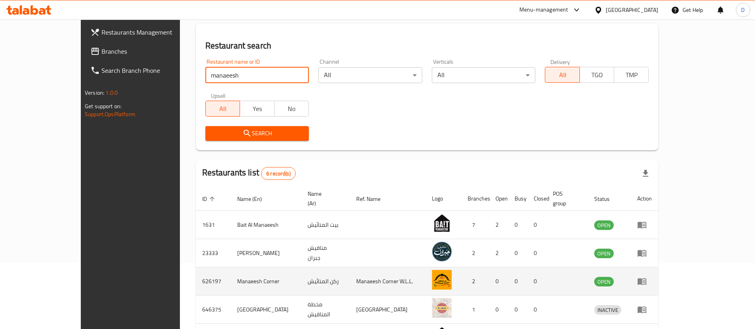
scroll to position [152, 0]
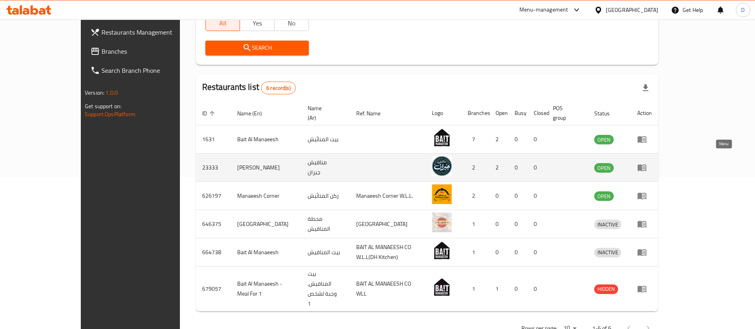
click at [652, 163] on link "enhanced table" at bounding box center [644, 168] width 15 height 10
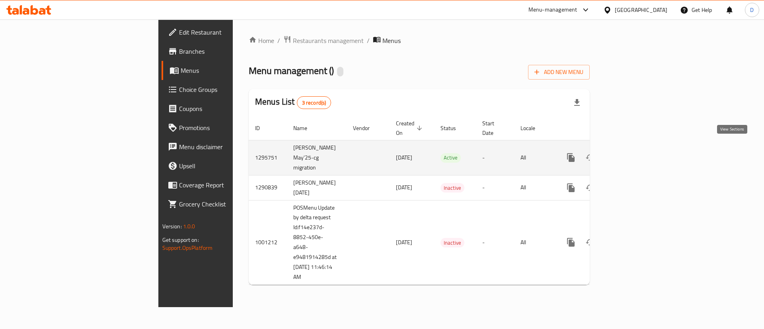
click at [633, 153] on icon "enhanced table" at bounding box center [629, 158] width 10 height 10
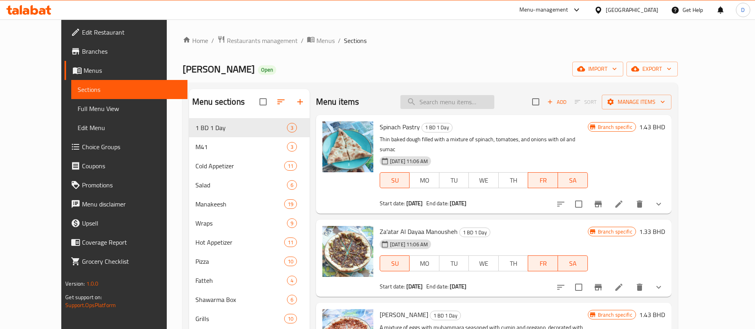
click at [494, 95] on input "search" at bounding box center [447, 102] width 94 height 14
click at [494, 101] on input "search" at bounding box center [447, 102] width 94 height 14
paste input "Atayef Walnut"
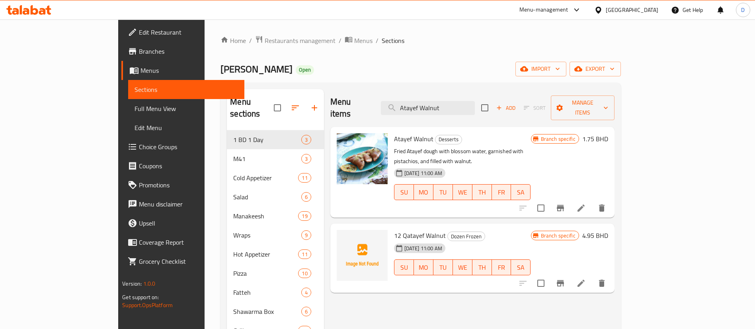
type input "Atayef Walnut"
click at [570, 199] on button "Branch-specific-item" at bounding box center [560, 208] width 19 height 19
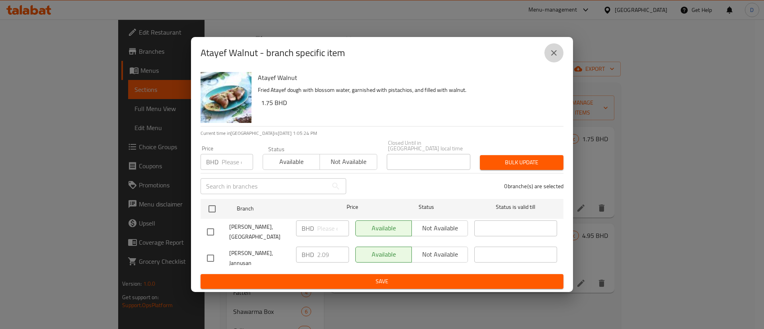
click at [552, 62] on button "close" at bounding box center [554, 52] width 19 height 19
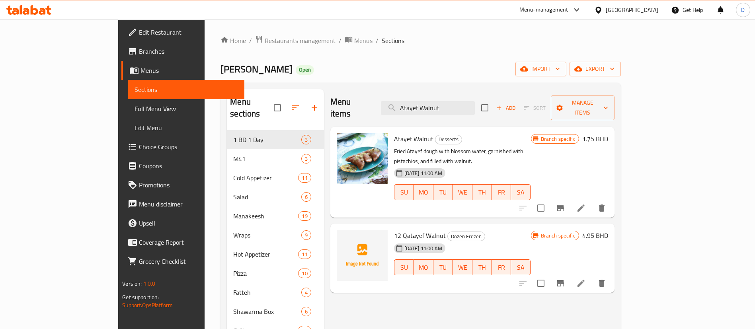
click at [380, 26] on div "Home / Restaurants management / Menus / Sections Manaeesh Jubran Open import ex…" at bounding box center [421, 288] width 432 height 537
